Goal: Find specific page/section: Find specific page/section

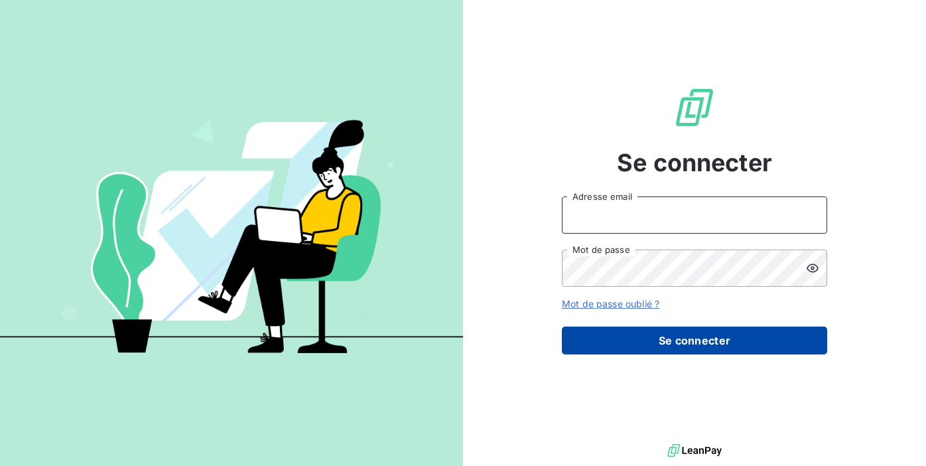
type input "[EMAIL_ADDRESS][DOMAIN_NAME]"
click at [641, 328] on button "Se connecter" at bounding box center [694, 340] width 265 height 28
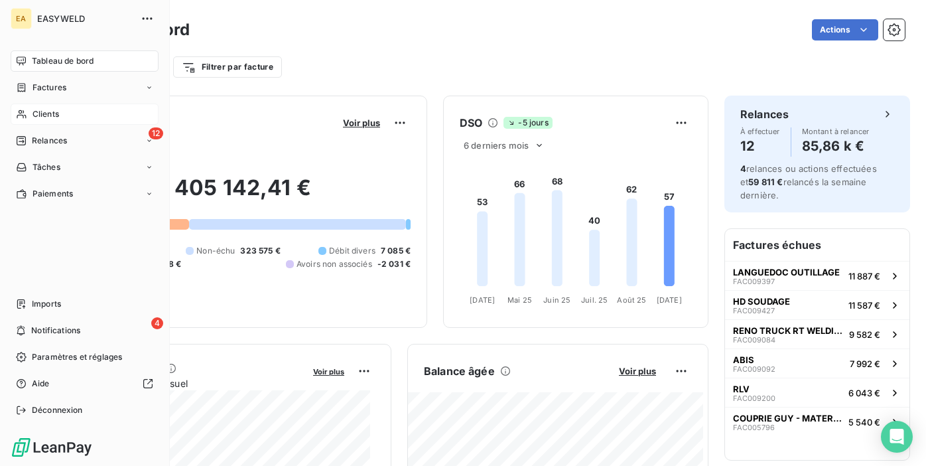
click at [44, 113] on span "Clients" at bounding box center [45, 114] width 27 height 12
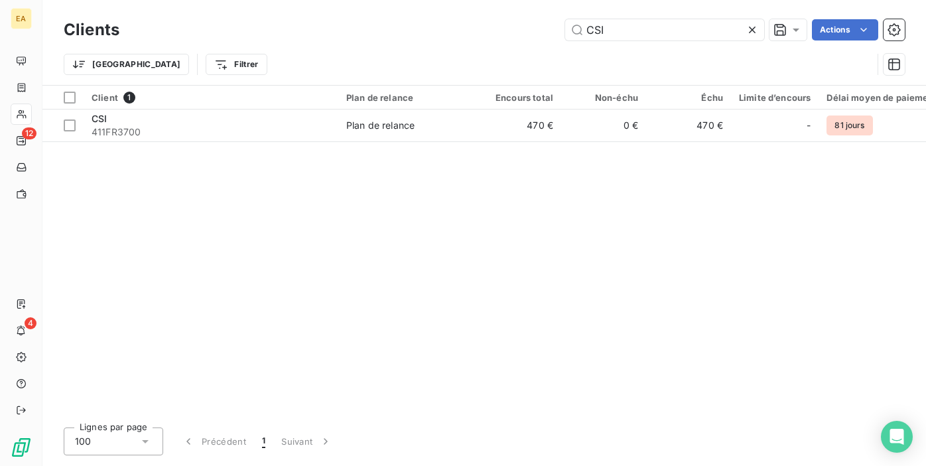
type input "CSI"
click at [291, 277] on div "Client 1 Plan de relance Encours total Non-échu Échu Limite d’encours Délai moy…" at bounding box center [483, 251] width 883 height 331
drag, startPoint x: 484, startPoint y: 216, endPoint x: 426, endPoint y: 206, distance: 58.7
click at [413, 215] on div "Client 1 Plan de relance Encours total Non-échu Échu Limite d’encours Délai moy…" at bounding box center [483, 251] width 883 height 331
